Goal: Use online tool/utility

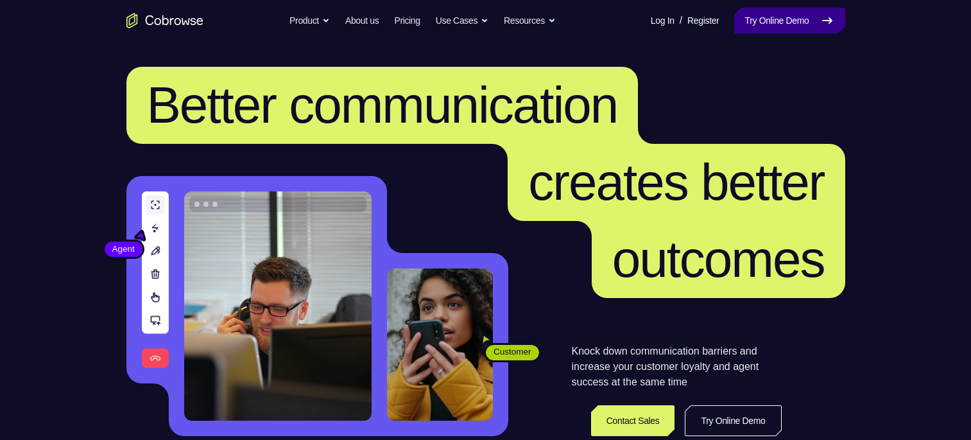
click at [760, 21] on link "Try Online Demo" at bounding box center [789, 21] width 110 height 26
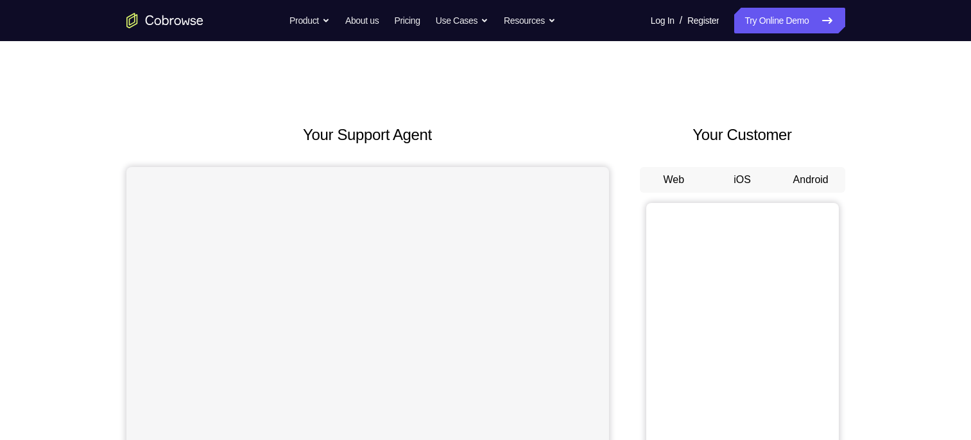
click at [807, 178] on button "Android" at bounding box center [810, 180] width 69 height 26
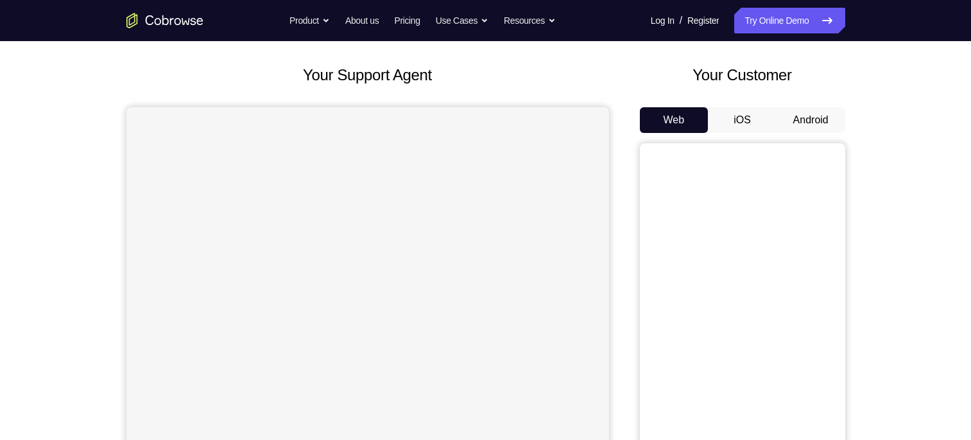
scroll to position [128, 0]
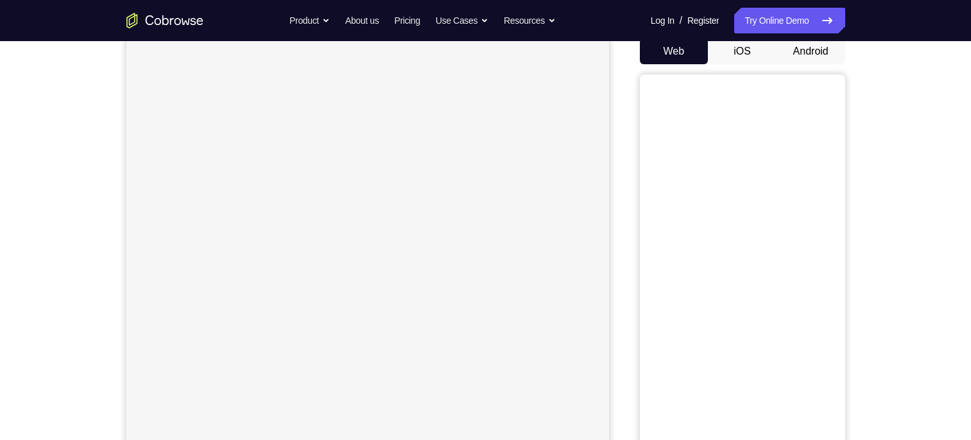
click at [804, 56] on button "Android" at bounding box center [810, 52] width 69 height 26
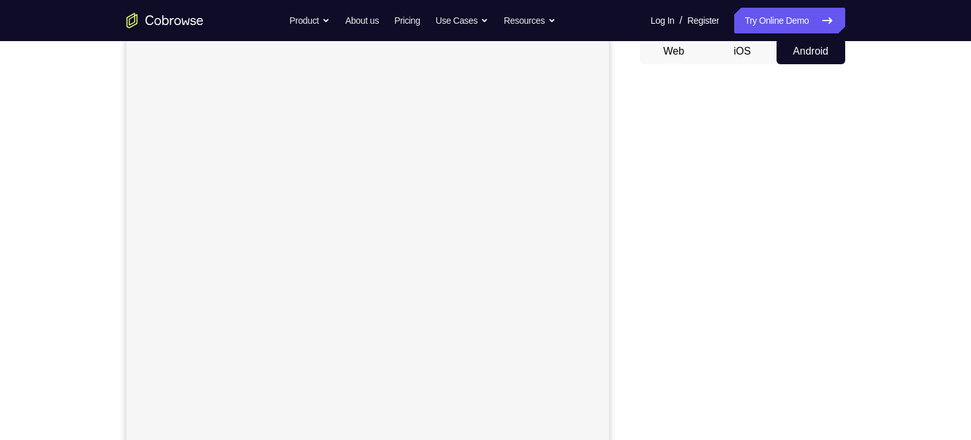
drag, startPoint x: 837, startPoint y: 379, endPoint x: 645, endPoint y: 207, distance: 258.1
click at [643, 207] on div at bounding box center [742, 271] width 205 height 395
click at [780, 32] on link "Try Online Demo" at bounding box center [789, 21] width 110 height 26
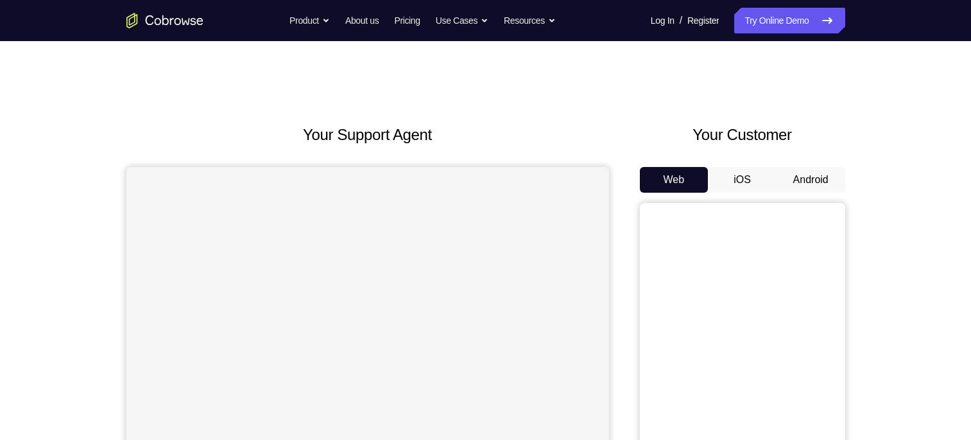
click at [791, 173] on button "Android" at bounding box center [810, 180] width 69 height 26
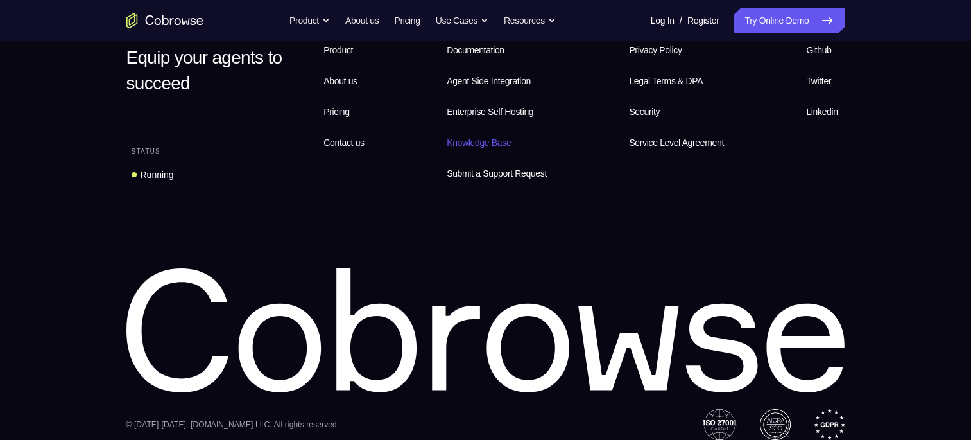
scroll to position [950, 0]
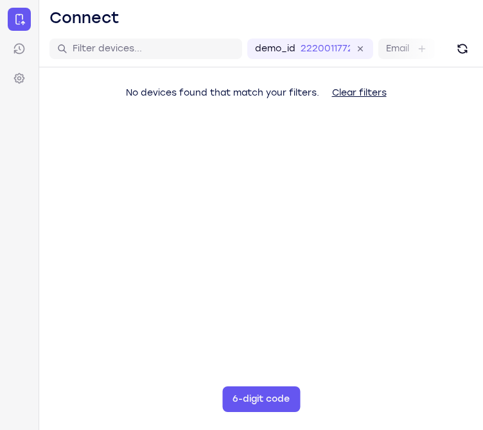
drag, startPoint x: 313, startPoint y: 184, endPoint x: 334, endPoint y: 112, distance: 74.5
